Goal: Navigation & Orientation: Find specific page/section

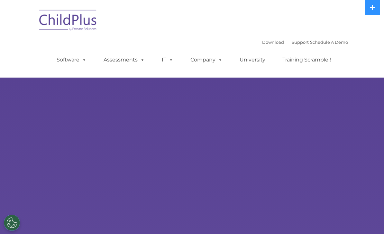
select select "MEDIUM"
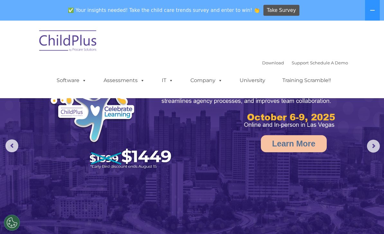
click at [371, 12] on icon at bounding box center [372, 10] width 5 height 5
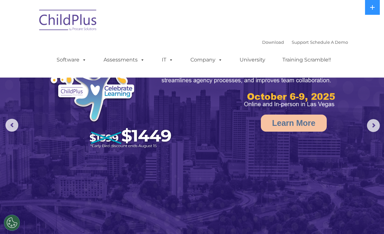
click at [373, 122] on rs-arrow at bounding box center [373, 125] width 13 height 13
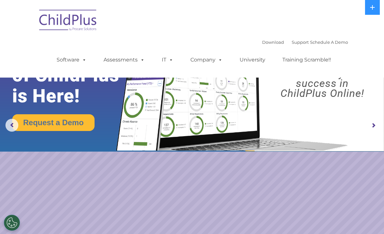
click at [311, 62] on link "Training Scramble!!" at bounding box center [306, 59] width 61 height 13
click at [67, 64] on link "Software" at bounding box center [71, 59] width 43 height 13
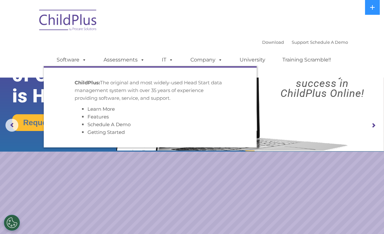
click at [79, 65] on link "Software" at bounding box center [71, 59] width 43 height 13
click at [78, 61] on link "Software" at bounding box center [71, 59] width 43 height 13
click at [131, 56] on link "Assessments" at bounding box center [124, 59] width 54 height 13
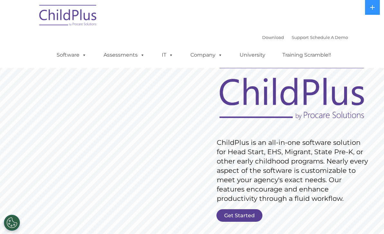
click at [55, 16] on img at bounding box center [68, 16] width 64 height 32
click at [67, 21] on img at bounding box center [68, 16] width 64 height 32
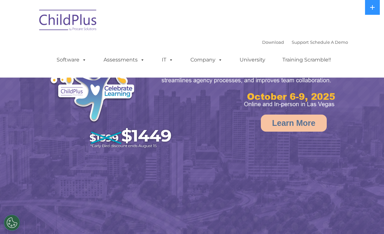
select select "MEDIUM"
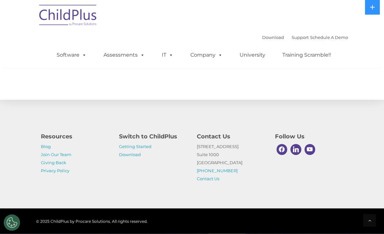
scroll to position [750, 0]
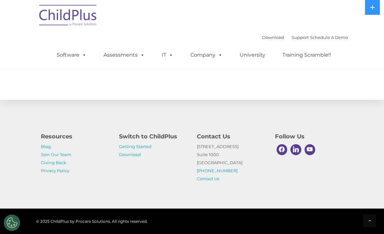
click at [125, 149] on link "Getting Started" at bounding box center [135, 146] width 33 height 5
